Goal: Task Accomplishment & Management: Use online tool/utility

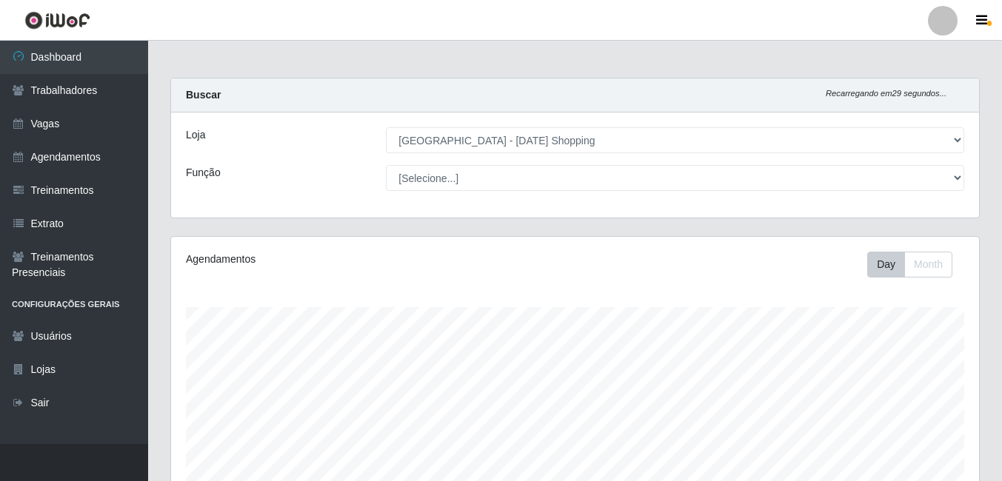
select select "471"
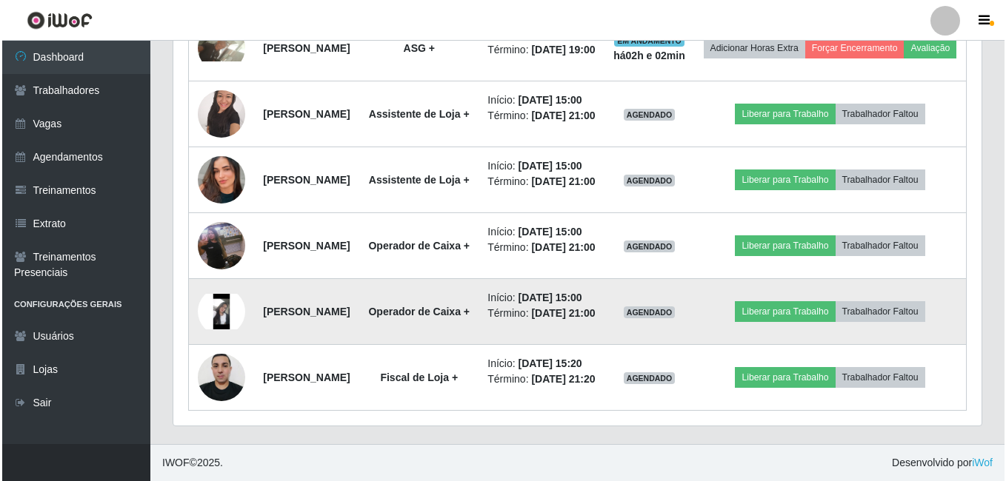
scroll to position [720, 0]
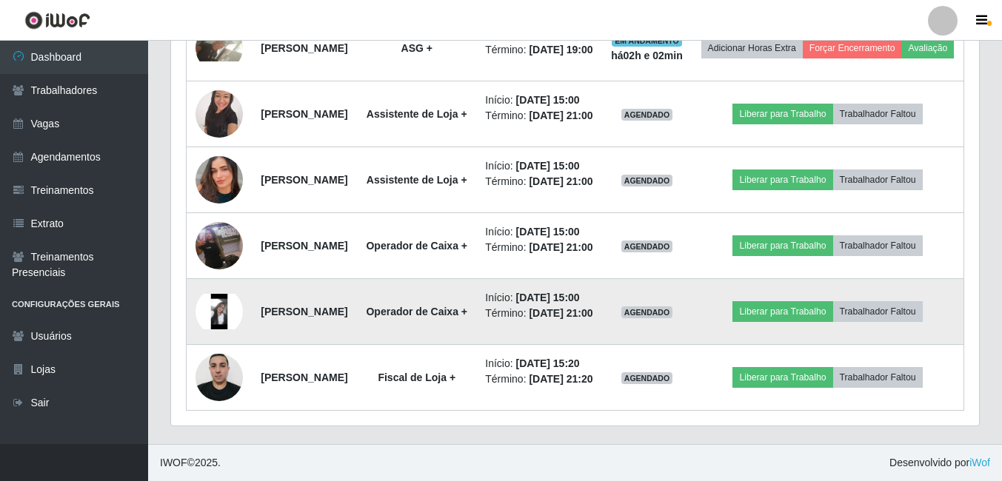
click at [338, 318] on strong "[PERSON_NAME]" at bounding box center [304, 312] width 87 height 12
click at [775, 322] on button "Liberar para Trabalho" at bounding box center [783, 311] width 100 height 21
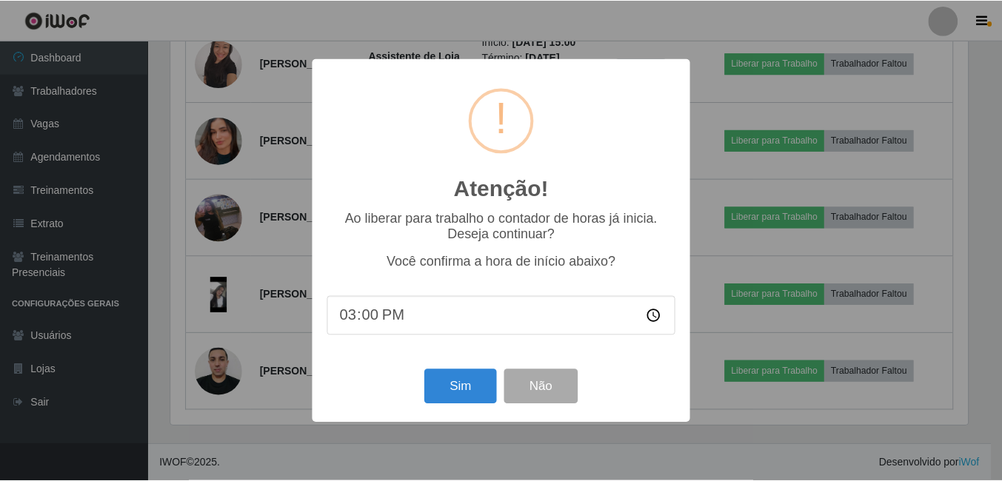
scroll to position [307, 801]
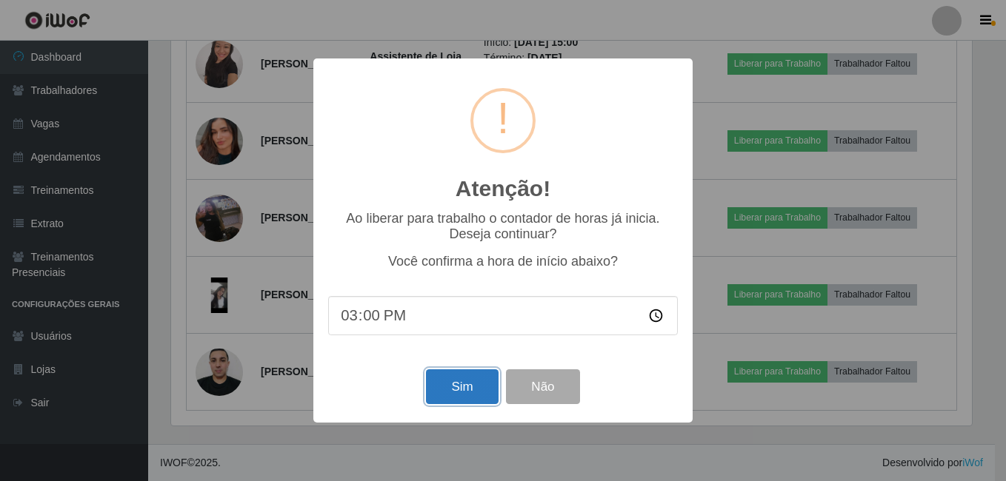
click at [463, 403] on button "Sim" at bounding box center [462, 387] width 72 height 35
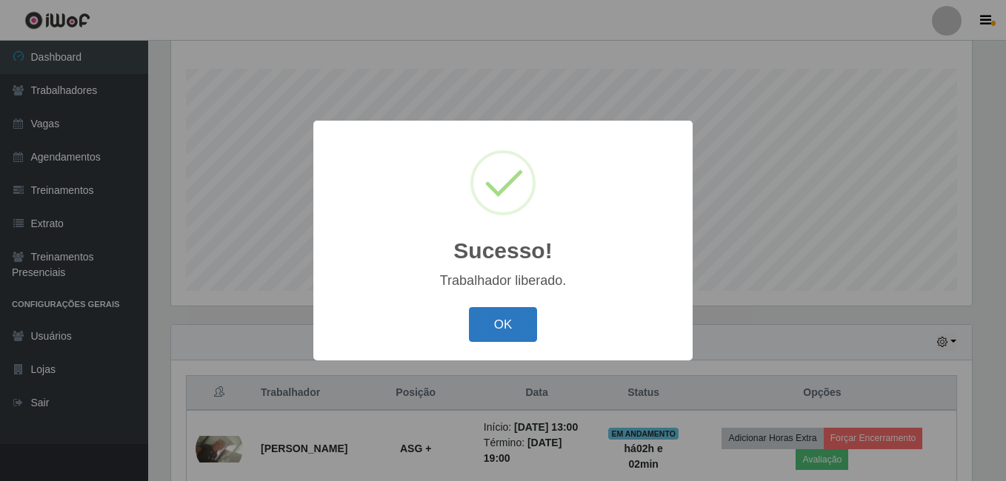
click at [513, 315] on button "OK" at bounding box center [503, 324] width 69 height 35
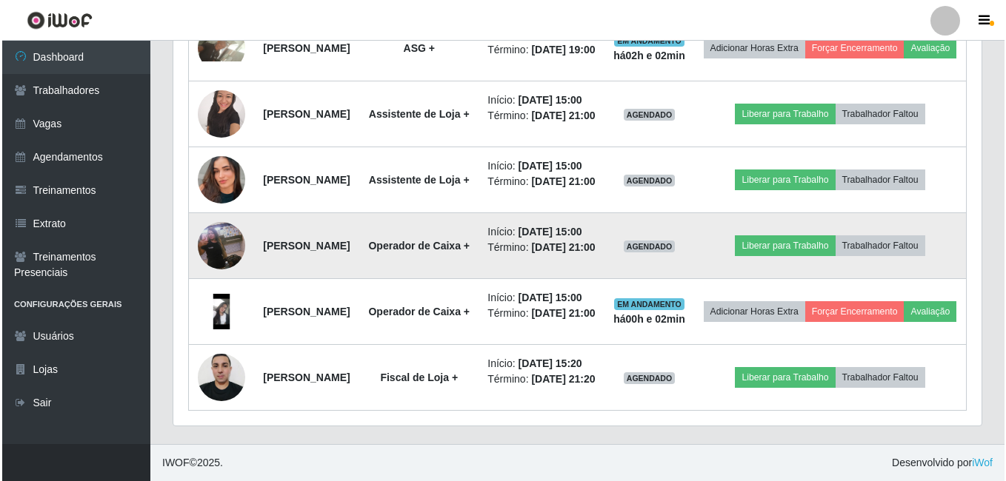
scroll to position [683, 0]
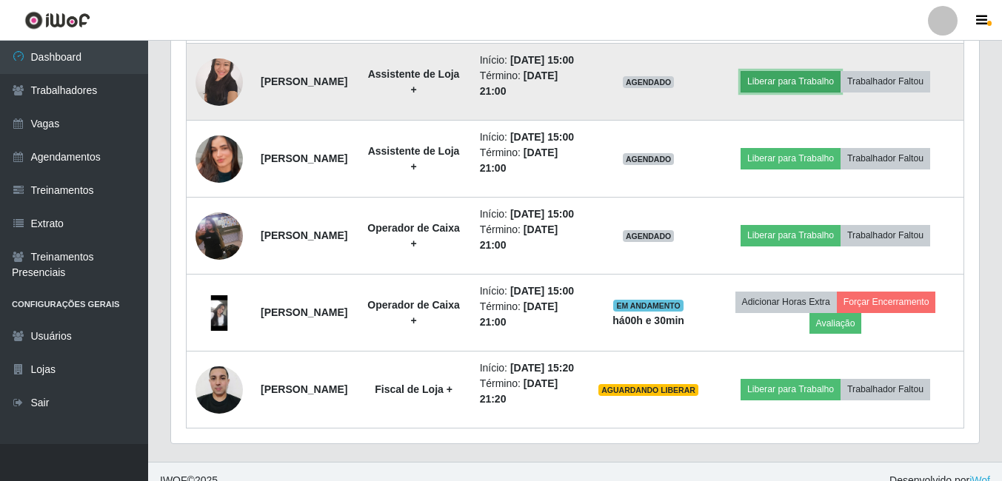
click at [808, 92] on button "Liberar para Trabalho" at bounding box center [791, 81] width 100 height 21
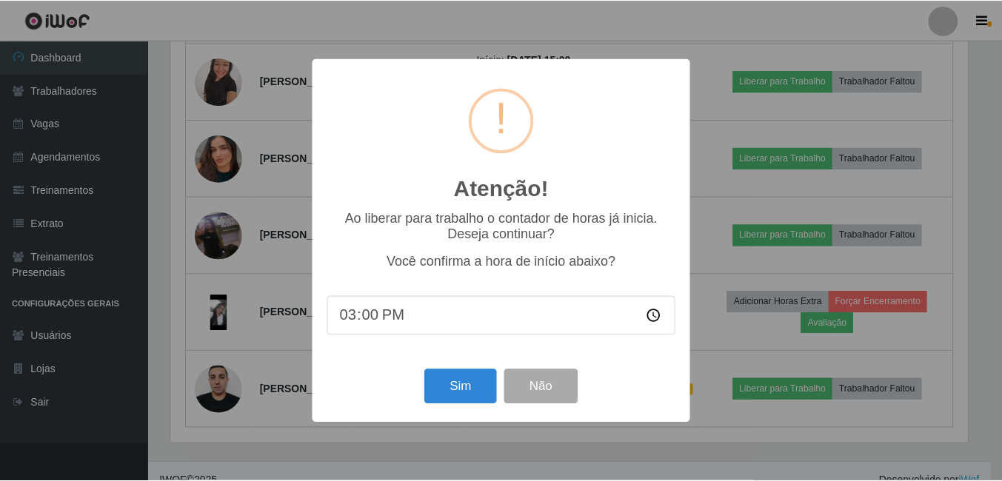
scroll to position [307, 801]
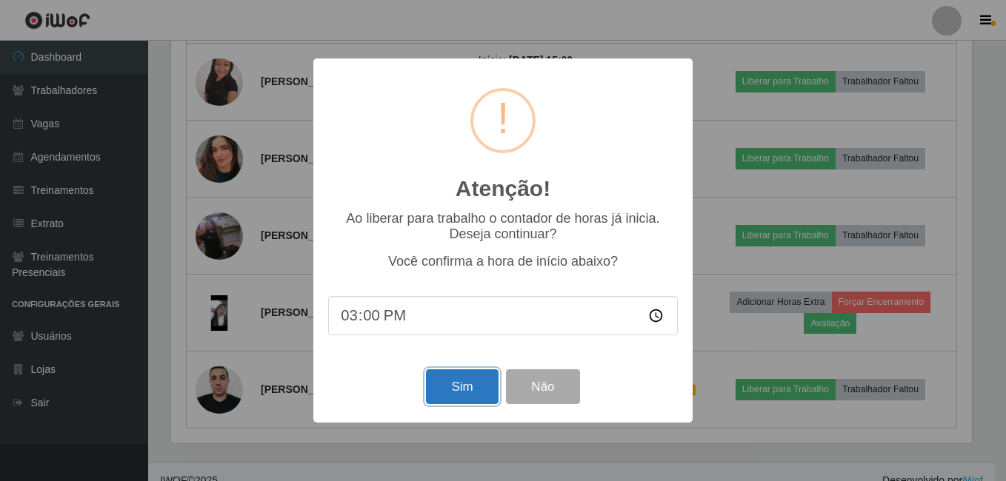
click at [481, 385] on button "Sim" at bounding box center [462, 387] width 72 height 35
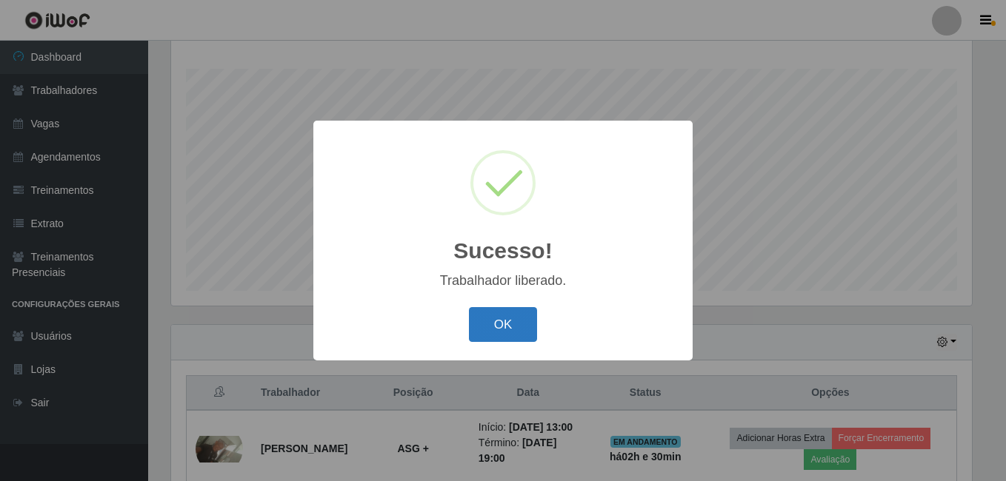
click at [515, 323] on button "OK" at bounding box center [503, 324] width 69 height 35
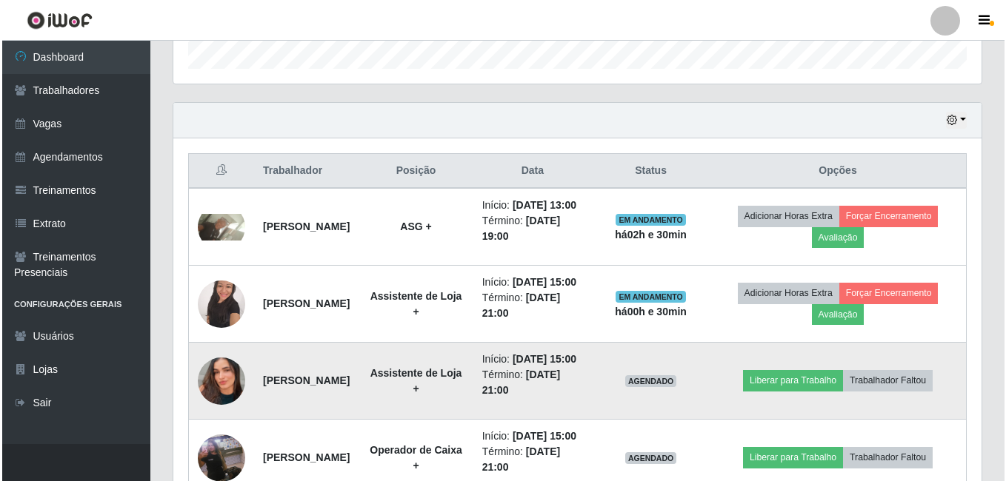
scroll to position [683, 0]
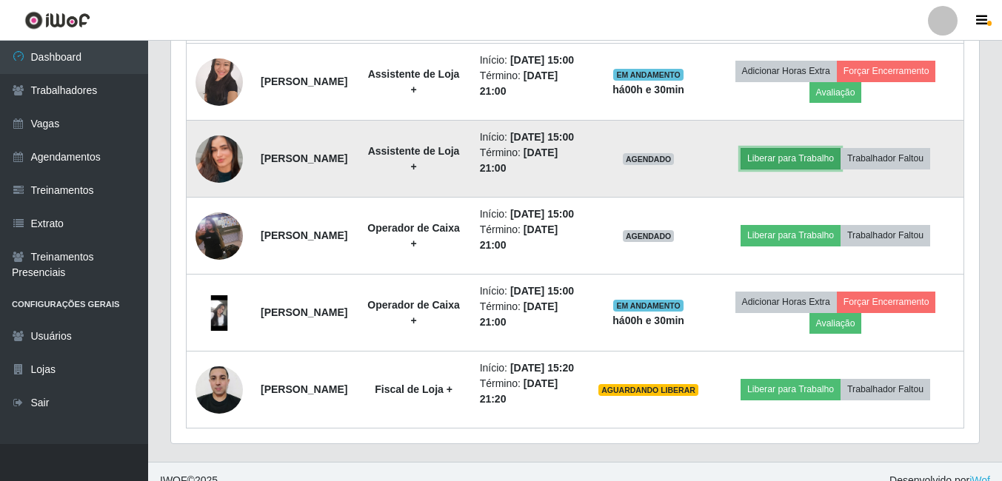
click at [813, 169] on button "Liberar para Trabalho" at bounding box center [791, 158] width 100 height 21
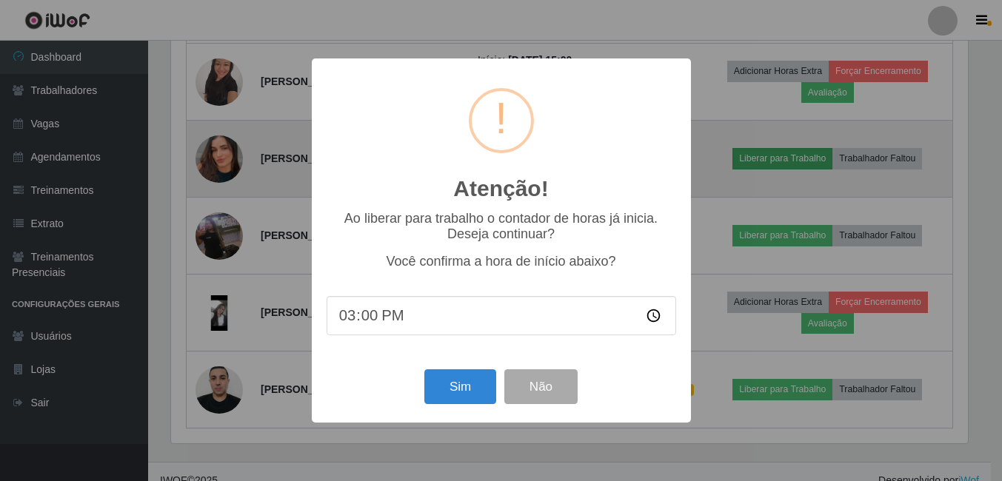
scroll to position [307, 801]
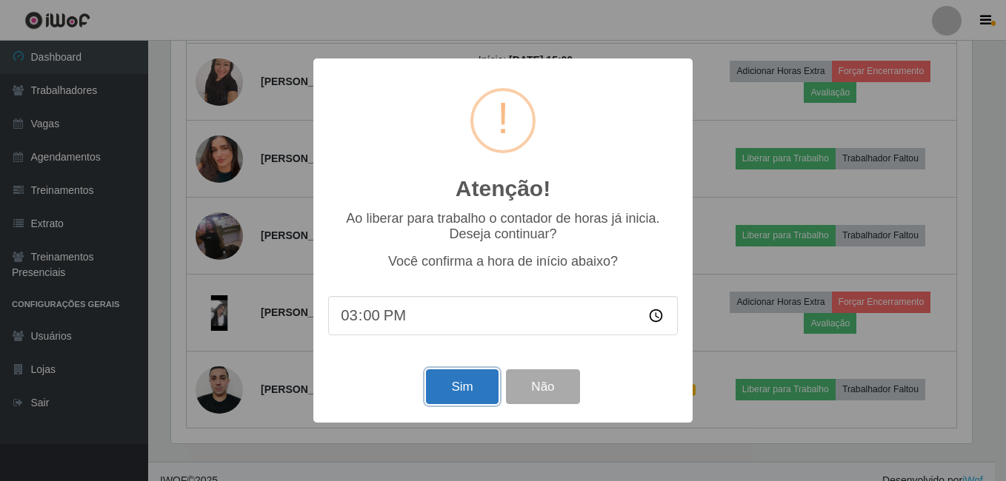
click at [451, 398] on button "Sim" at bounding box center [462, 387] width 72 height 35
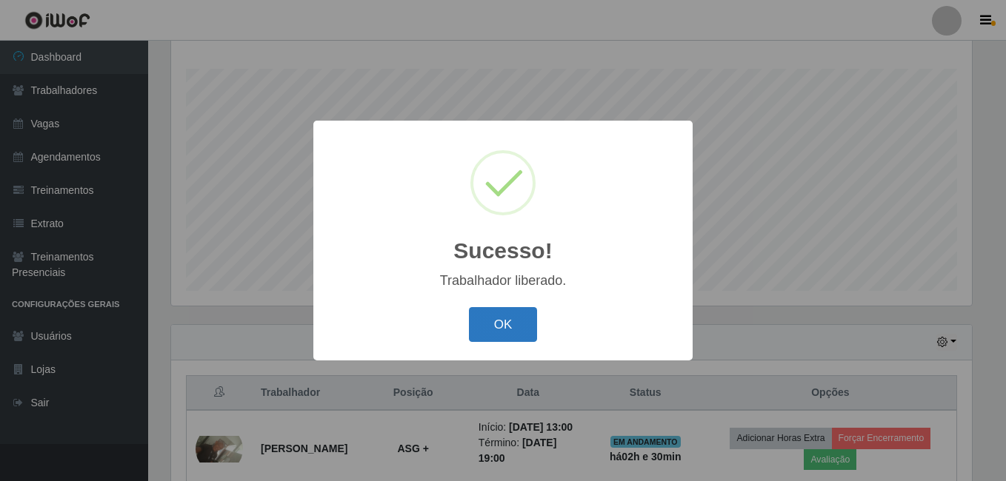
click at [509, 323] on button "OK" at bounding box center [503, 324] width 69 height 35
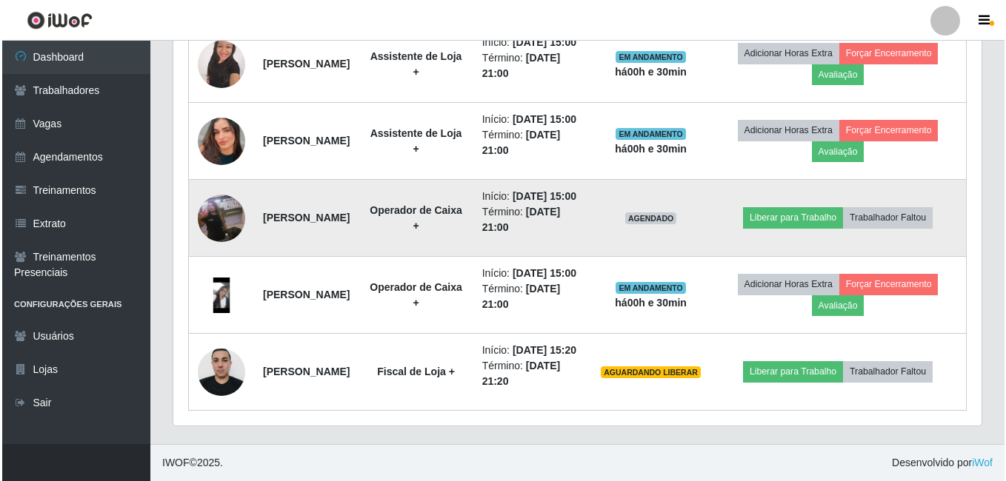
scroll to position [757, 0]
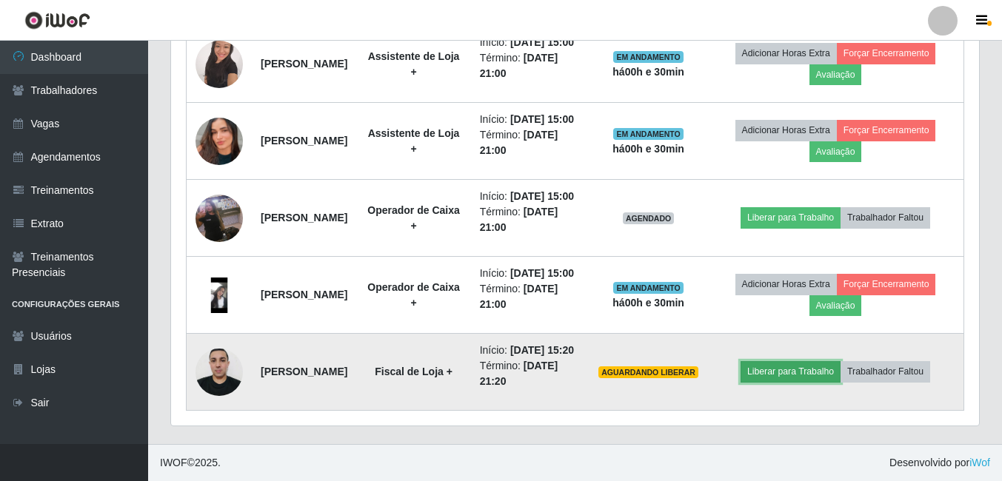
click at [814, 382] on button "Liberar para Trabalho" at bounding box center [791, 371] width 100 height 21
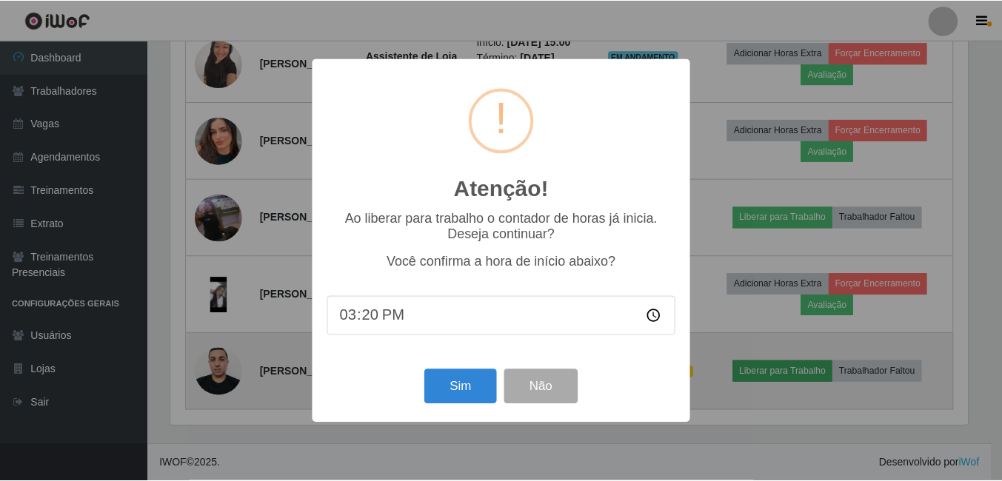
scroll to position [307, 801]
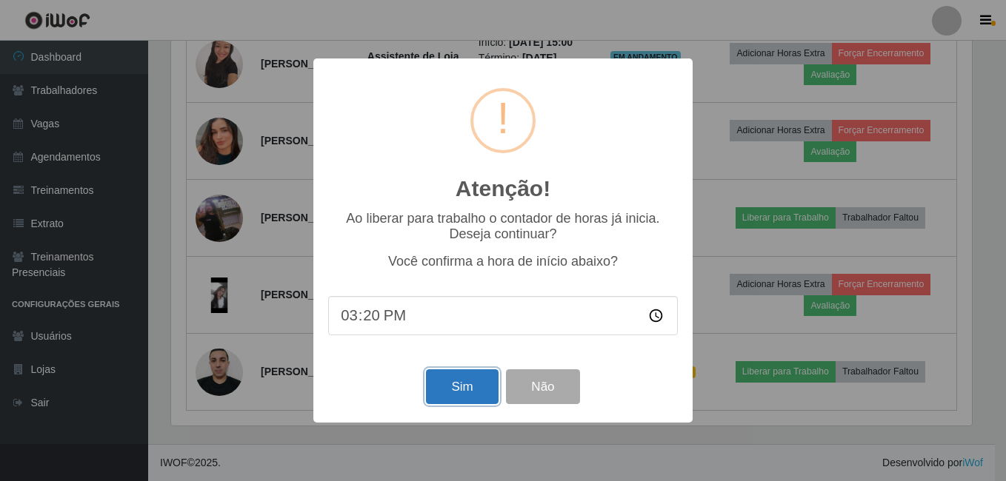
click at [462, 391] on button "Sim" at bounding box center [462, 387] width 72 height 35
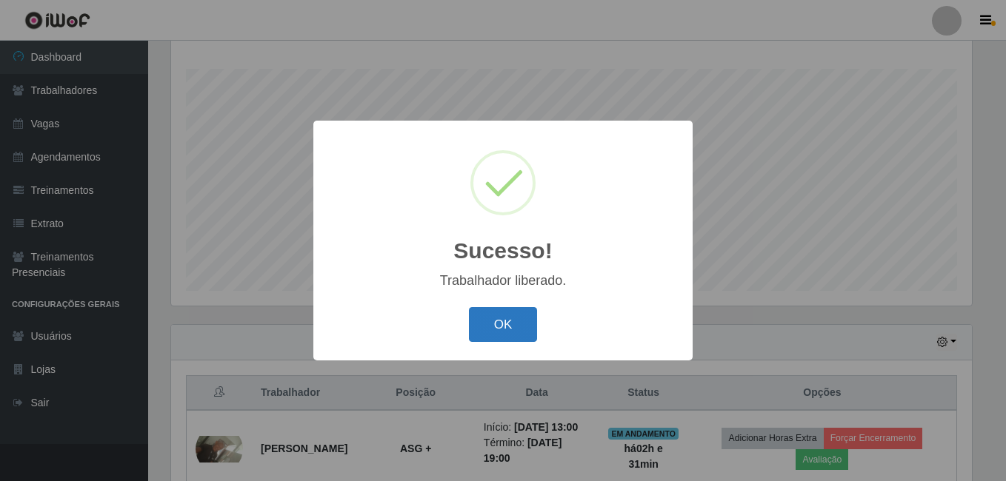
click at [523, 333] on button "OK" at bounding box center [503, 324] width 69 height 35
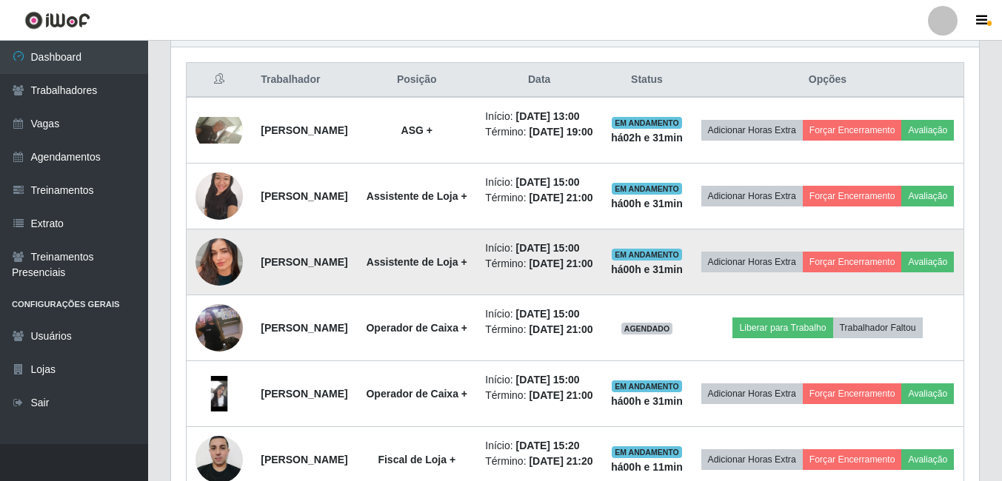
scroll to position [0, 0]
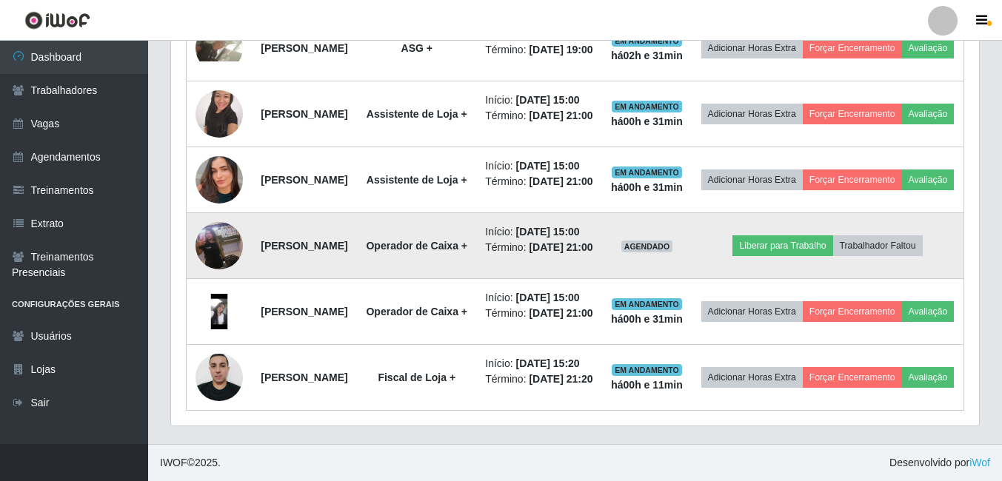
click at [227, 209] on img at bounding box center [219, 246] width 47 height 84
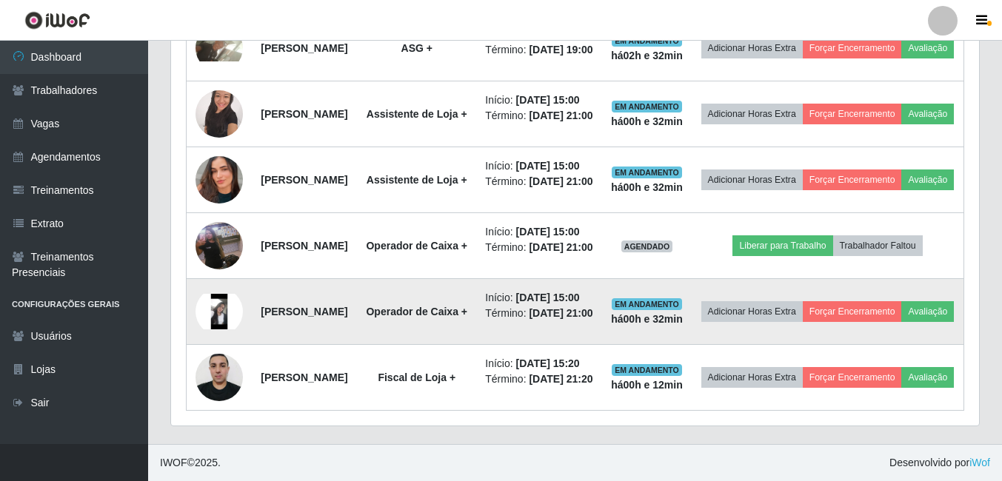
scroll to position [720, 0]
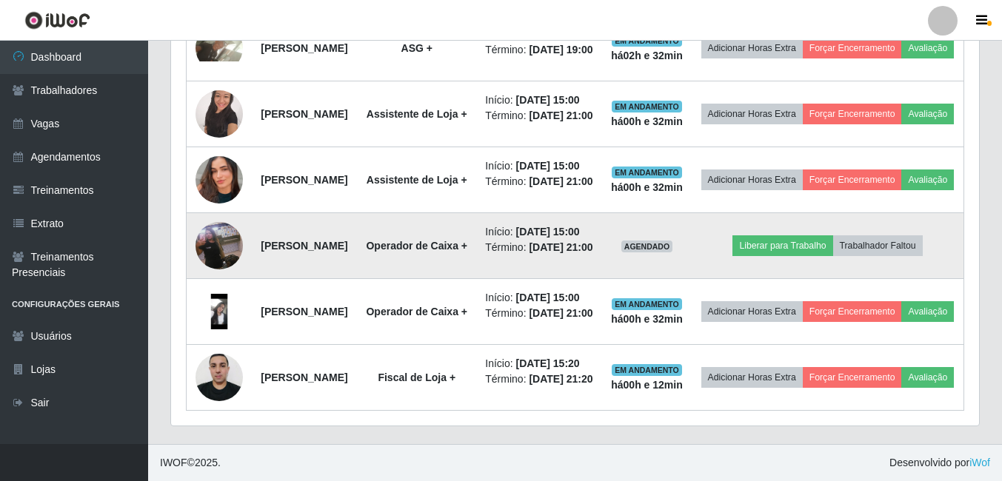
click at [810, 238] on td "Liberar para Trabalho Trabalhador Faltou" at bounding box center [828, 246] width 273 height 66
click at [810, 254] on button "Liberar para Trabalho" at bounding box center [783, 246] width 100 height 21
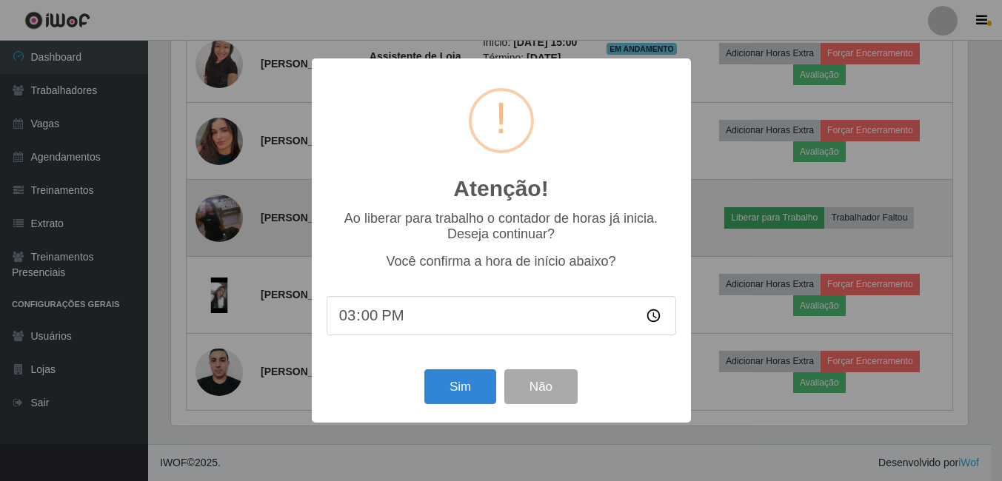
scroll to position [307, 801]
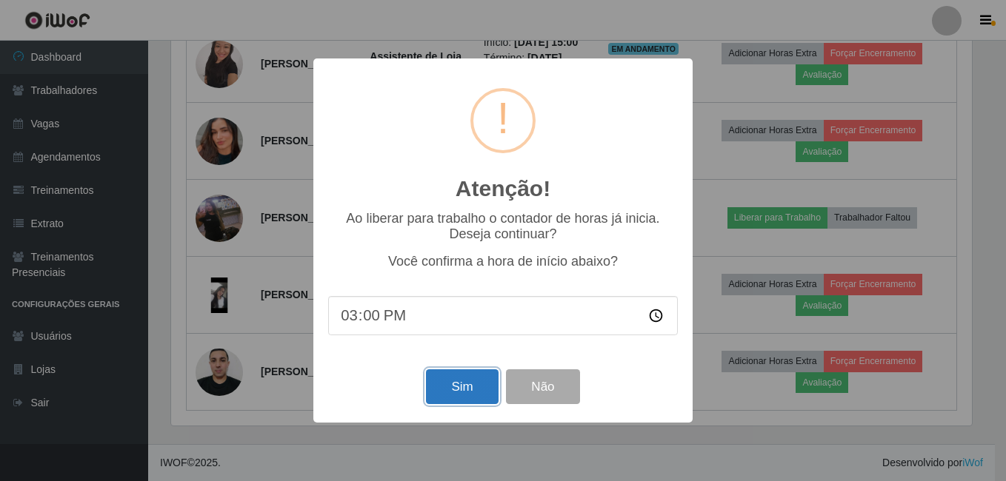
click at [439, 387] on button "Sim" at bounding box center [462, 387] width 72 height 35
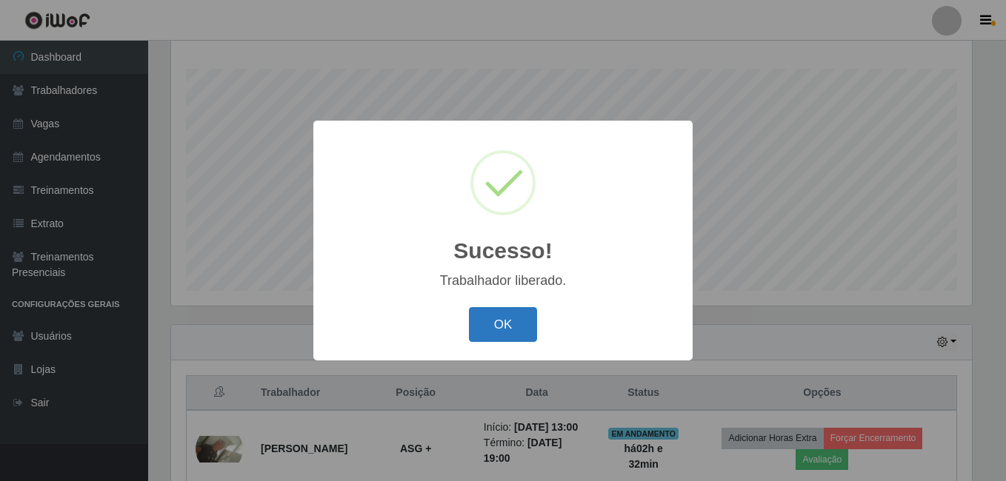
click at [523, 329] on button "OK" at bounding box center [503, 324] width 69 height 35
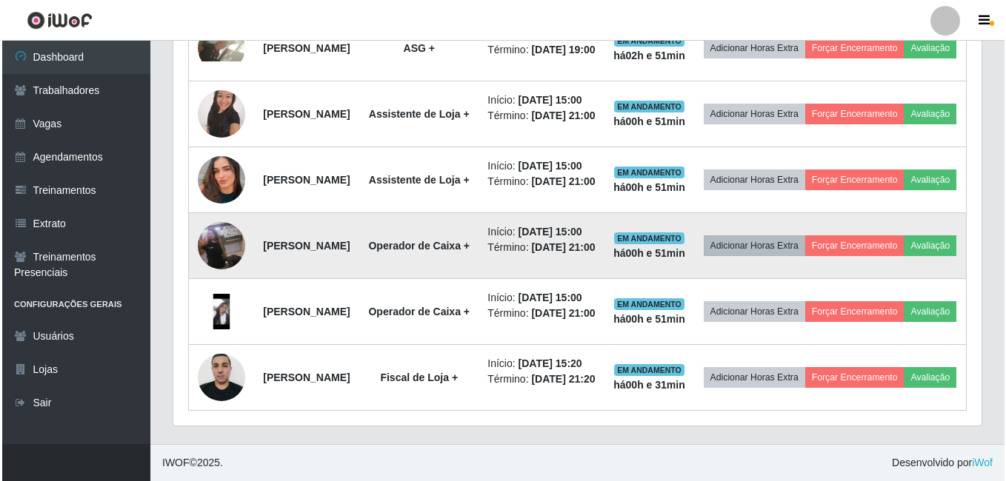
scroll to position [683, 0]
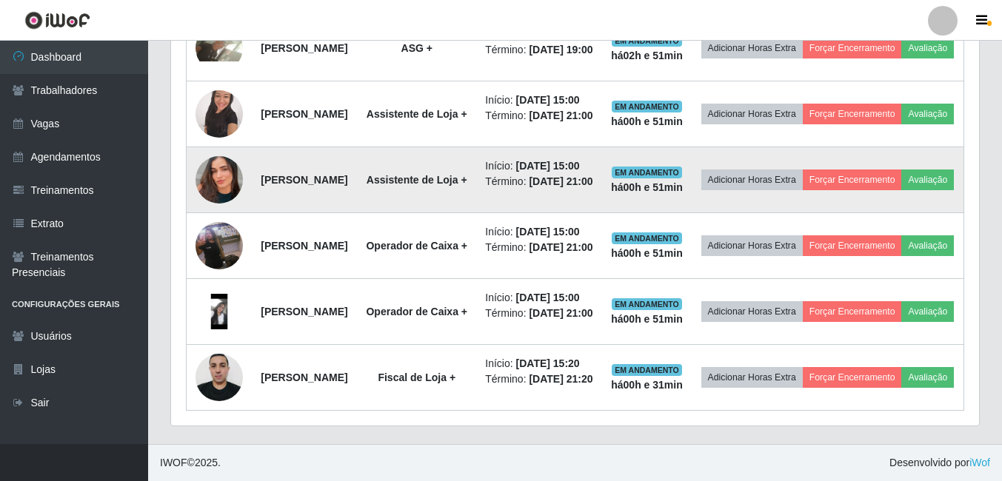
click at [223, 190] on img at bounding box center [219, 180] width 47 height 84
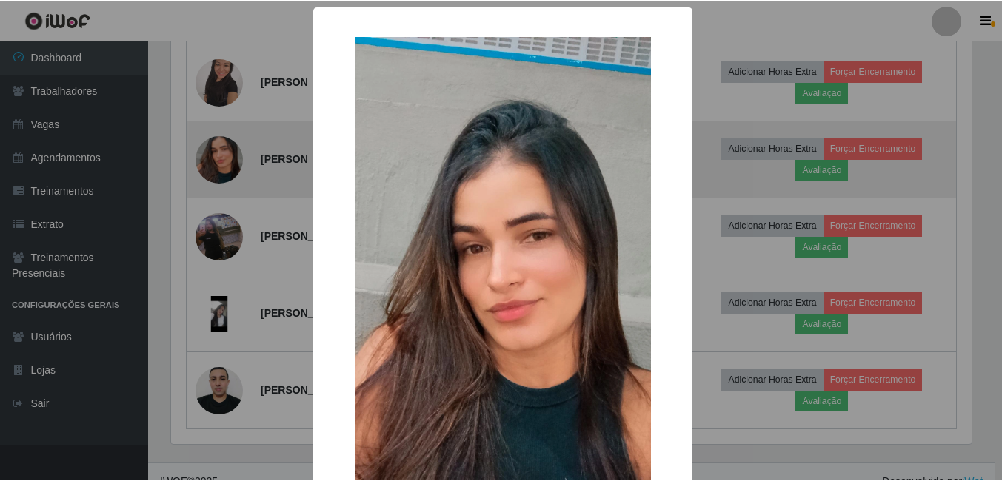
scroll to position [307, 801]
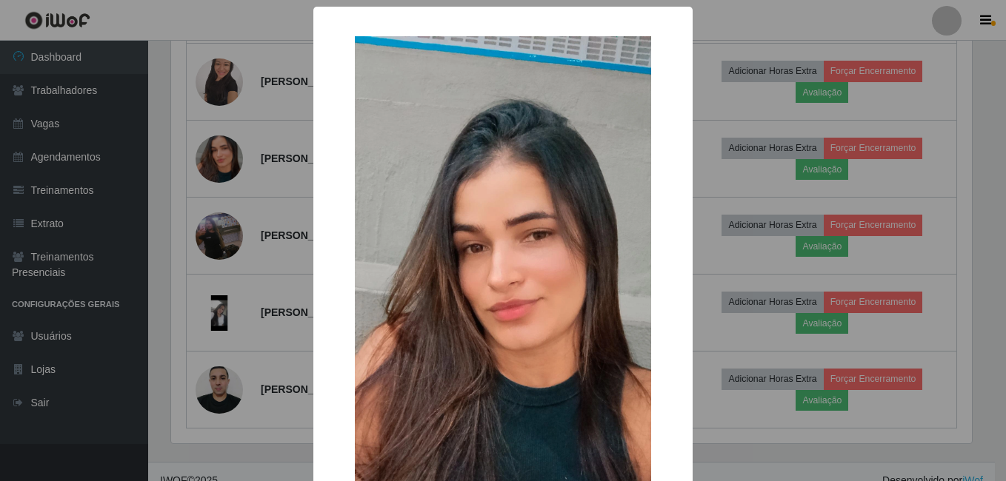
drag, startPoint x: 758, startPoint y: 286, endPoint x: 798, endPoint y: 284, distance: 39.3
click at [766, 287] on div "× OK Cancel" at bounding box center [503, 240] width 1006 height 481
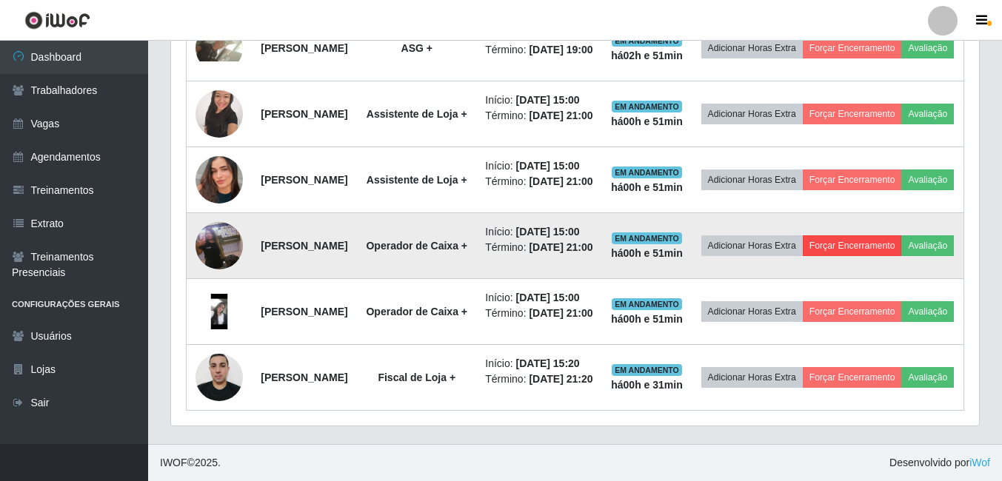
scroll to position [794, 0]
click at [213, 204] on img at bounding box center [219, 246] width 47 height 84
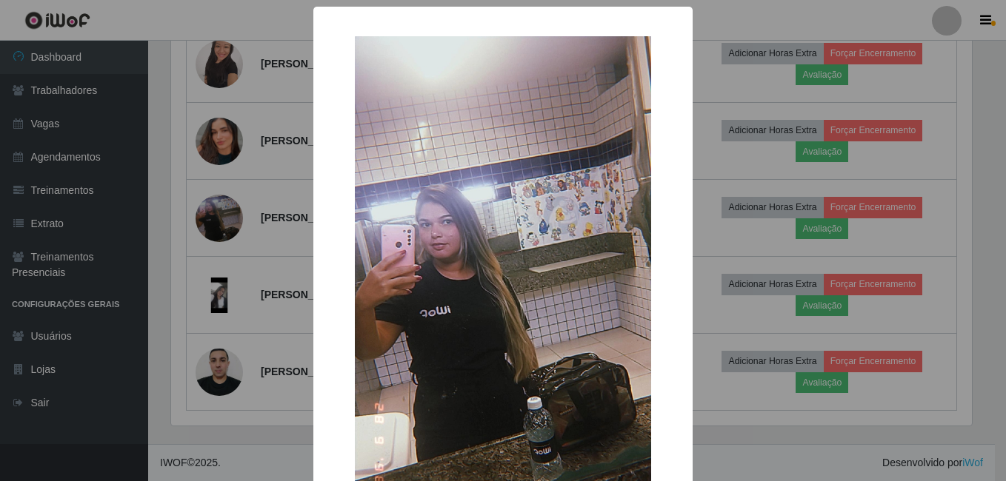
click at [212, 281] on div "× OK Cancel" at bounding box center [503, 240] width 1006 height 481
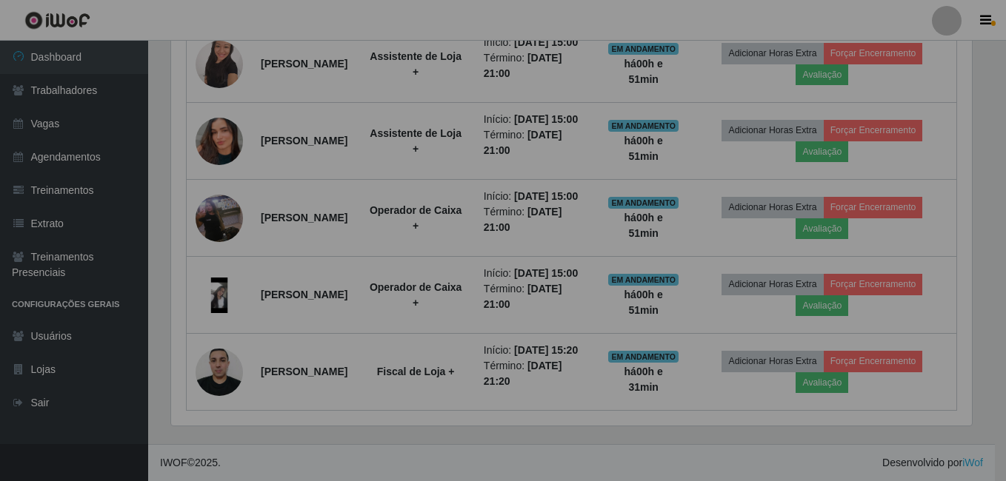
scroll to position [307, 808]
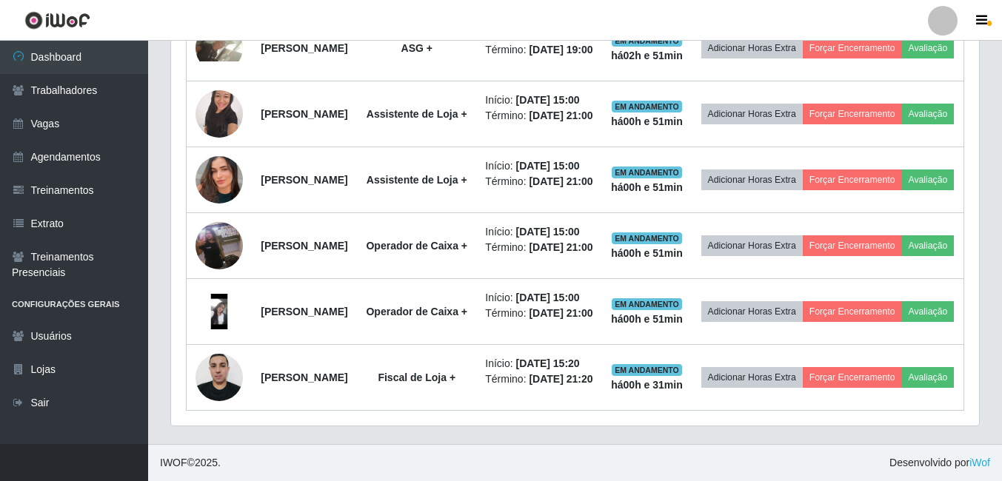
click at [212, 294] on img at bounding box center [219, 312] width 47 height 36
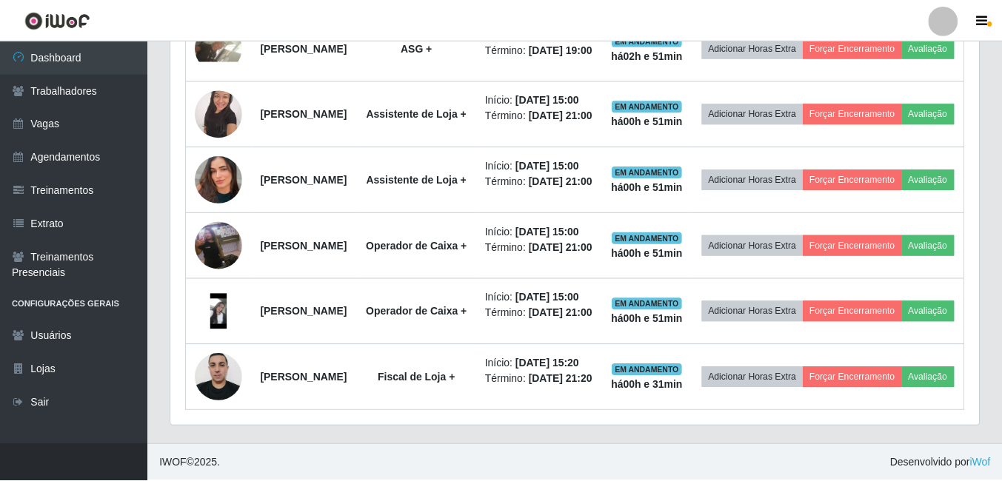
scroll to position [307, 801]
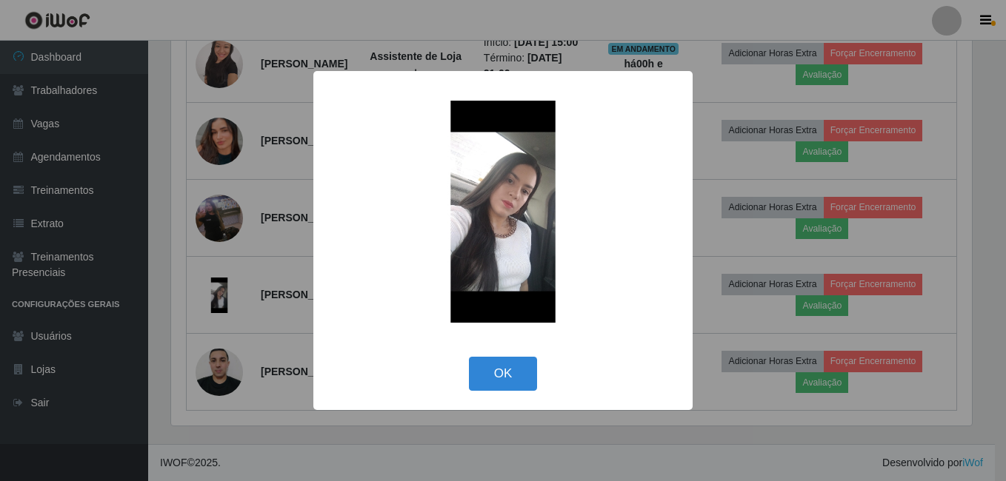
click at [238, 323] on div "× OK Cancel" at bounding box center [503, 240] width 1006 height 481
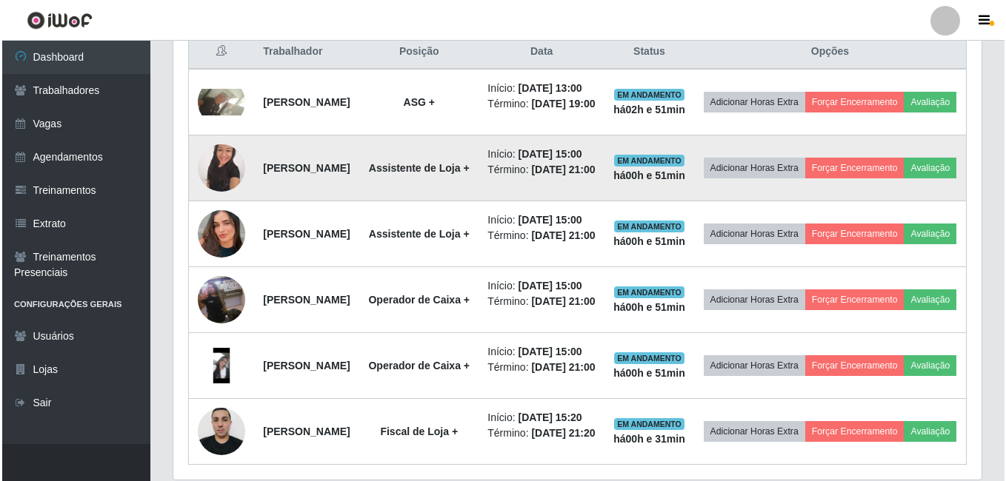
scroll to position [572, 0]
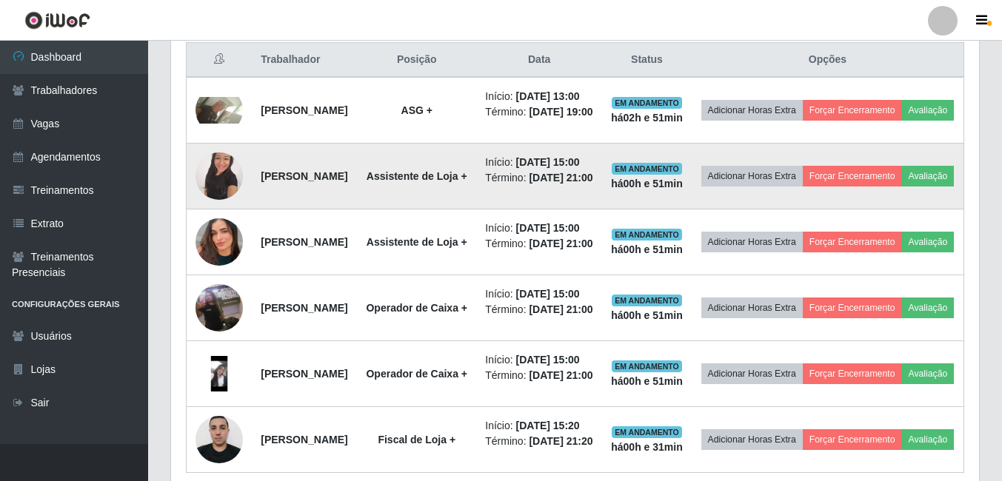
click at [224, 207] on img at bounding box center [219, 175] width 47 height 63
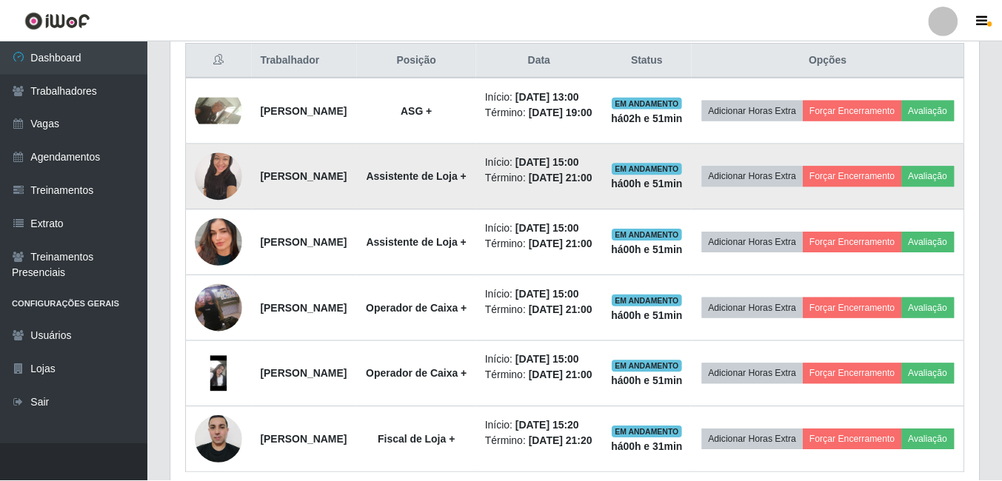
scroll to position [307, 801]
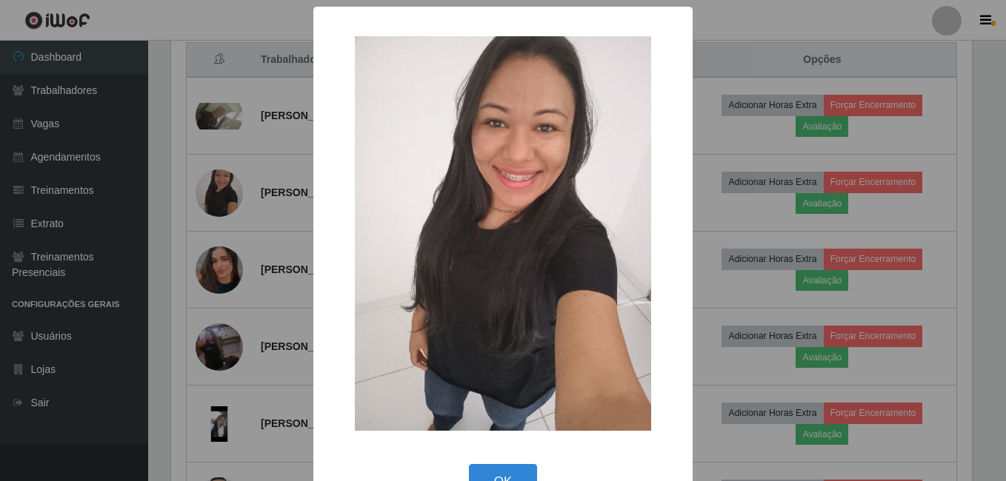
click at [267, 253] on div "× OK Cancel" at bounding box center [503, 240] width 1006 height 481
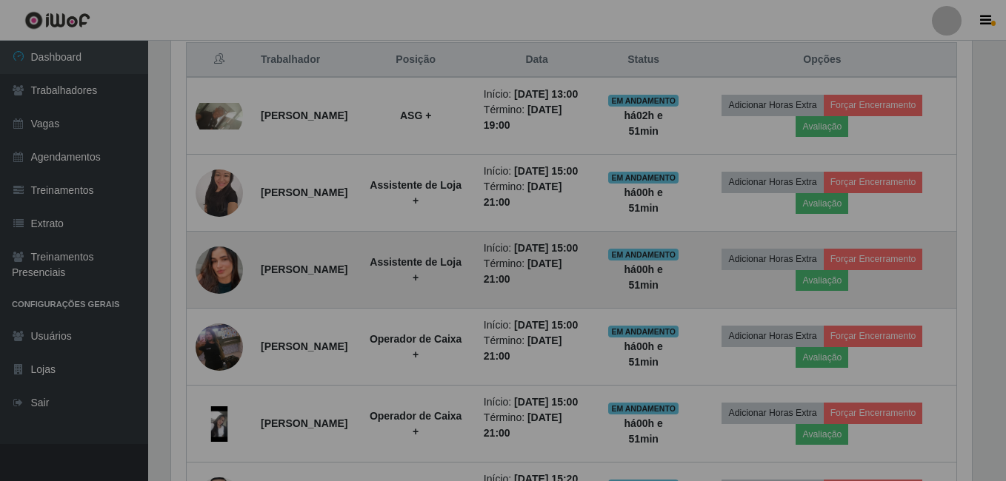
scroll to position [307, 808]
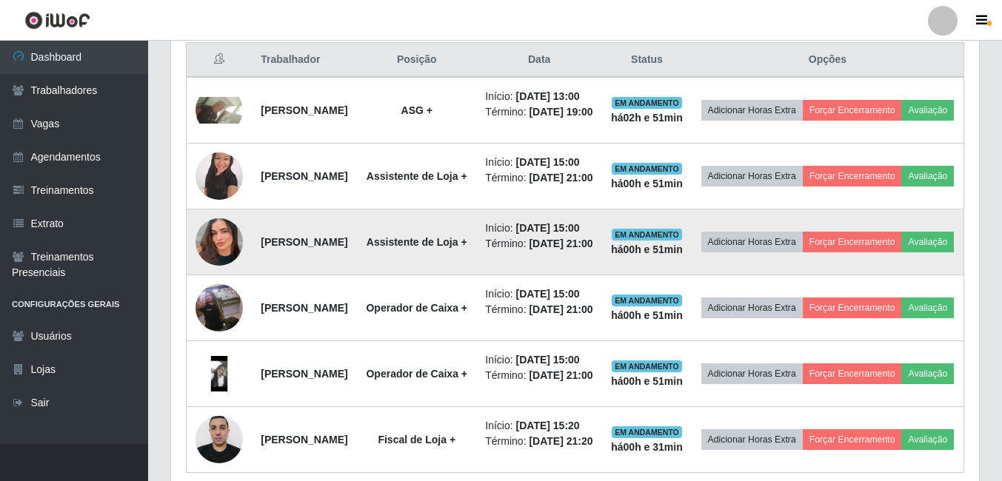
click at [226, 284] on img at bounding box center [219, 242] width 47 height 84
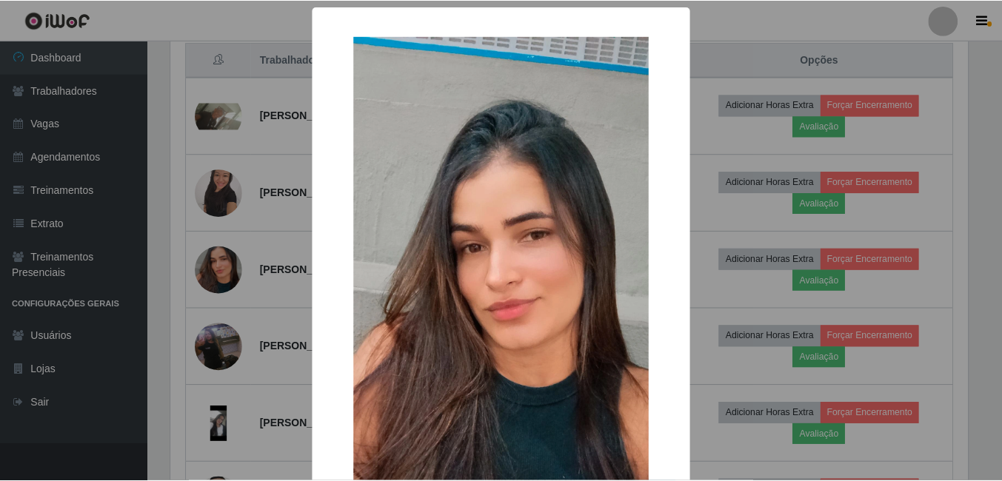
scroll to position [307, 801]
click at [816, 303] on div "× OK Cancel" at bounding box center [503, 240] width 1006 height 481
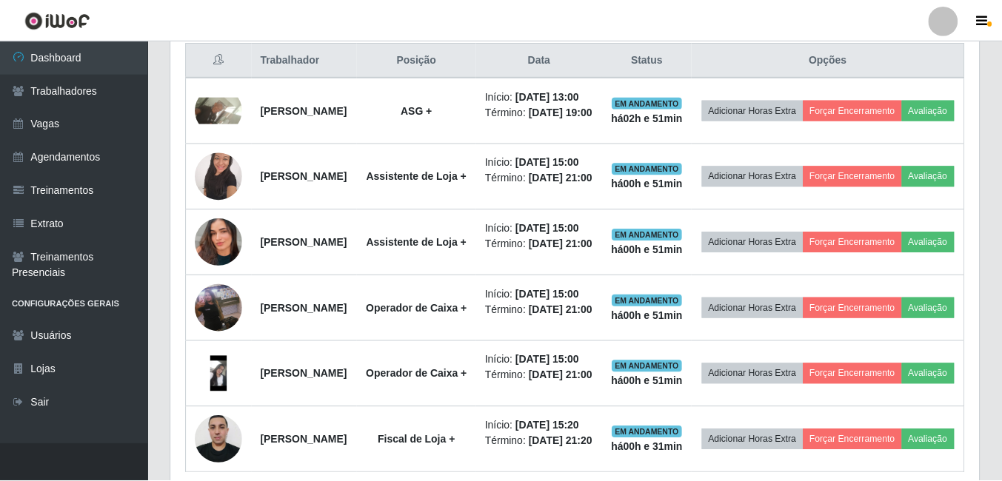
scroll to position [307, 808]
